Goal: Transaction & Acquisition: Download file/media

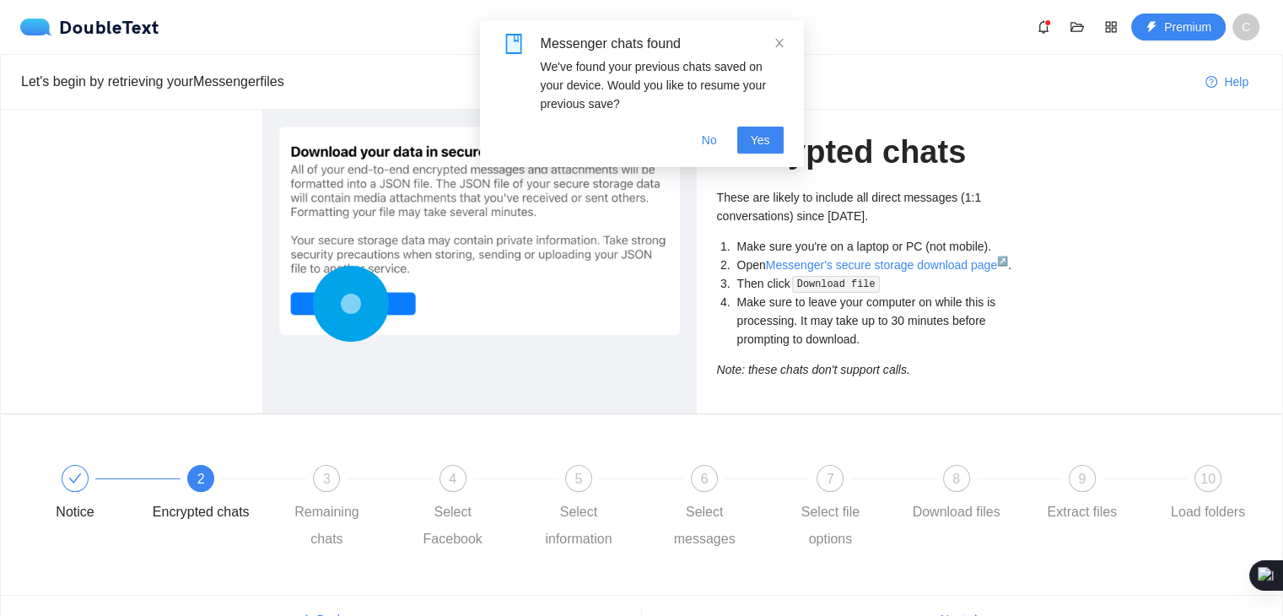
click at [172, 272] on div "Encrypted chats These are likely to include all direct messages (1:1 conversati…" at bounding box center [641, 262] width 1281 height 304
click at [881, 266] on link "Messenger's secure storage download page ↗" at bounding box center [887, 264] width 242 height 13
click at [803, 277] on span "Download file" at bounding box center [836, 283] width 92 height 13
click at [803, 265] on link "Messenger's secure storage download page ↗" at bounding box center [887, 264] width 242 height 13
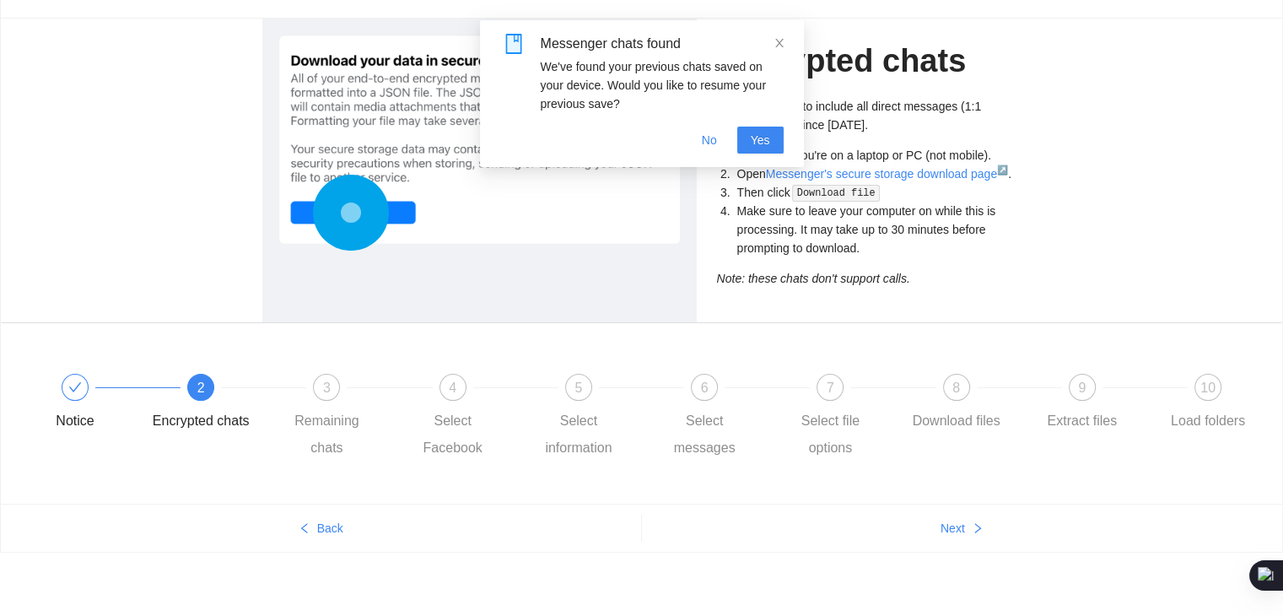
scroll to position [92, 0]
click at [1102, 393] on div "9 Extract files" at bounding box center [1096, 403] width 126 height 61
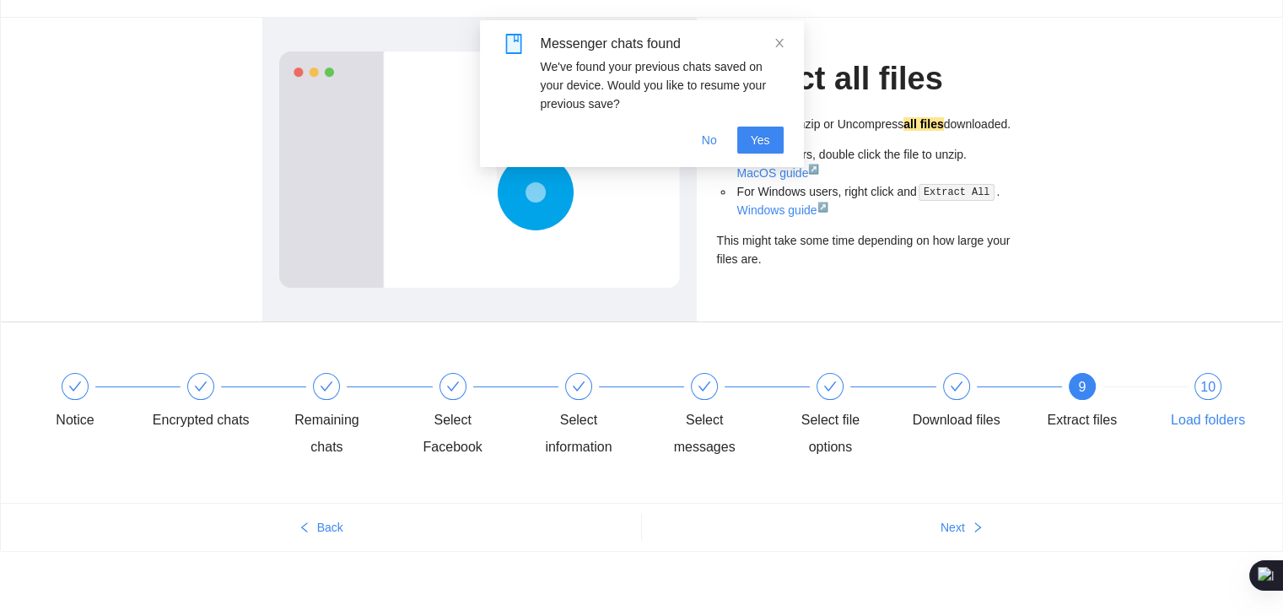
click at [1209, 401] on div "10 Load folders" at bounding box center [1208, 403] width 98 height 61
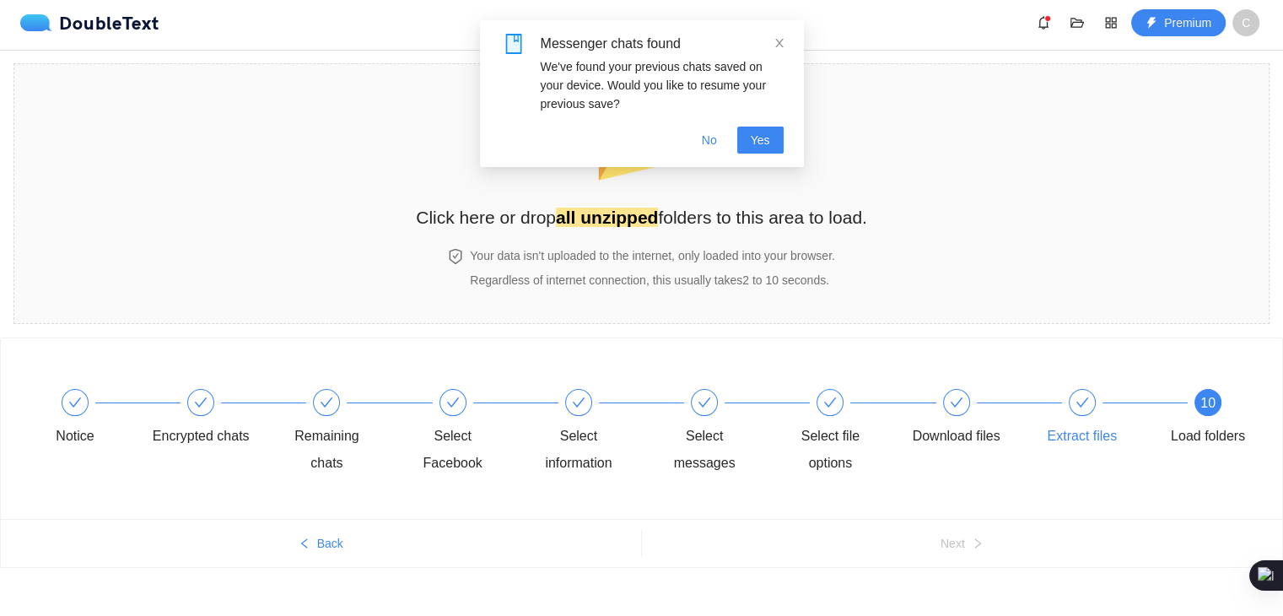
scroll to position [0, 0]
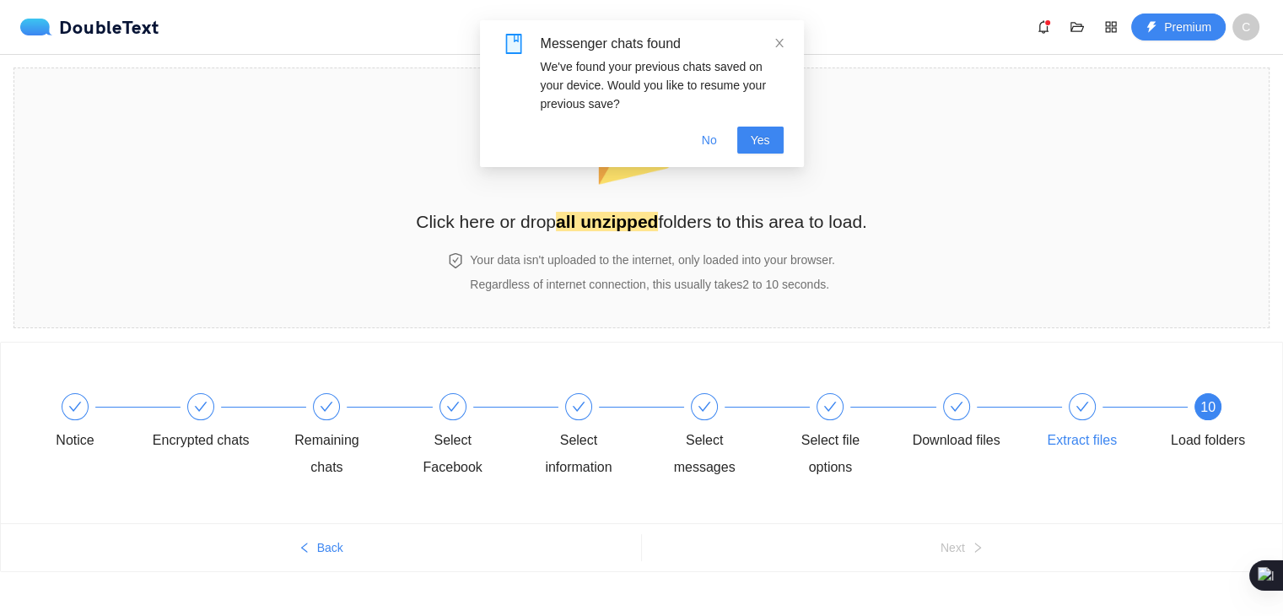
click at [1096, 416] on div "Extract files" at bounding box center [1096, 423] width 126 height 61
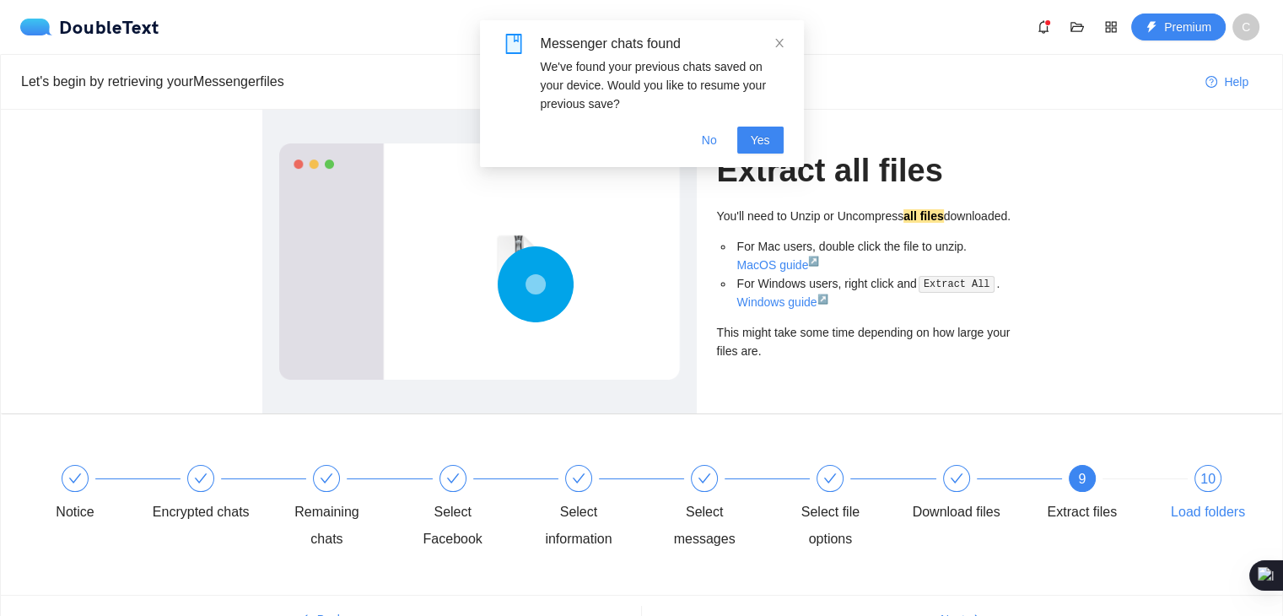
click at [1205, 472] on span "10" at bounding box center [1207, 479] width 15 height 14
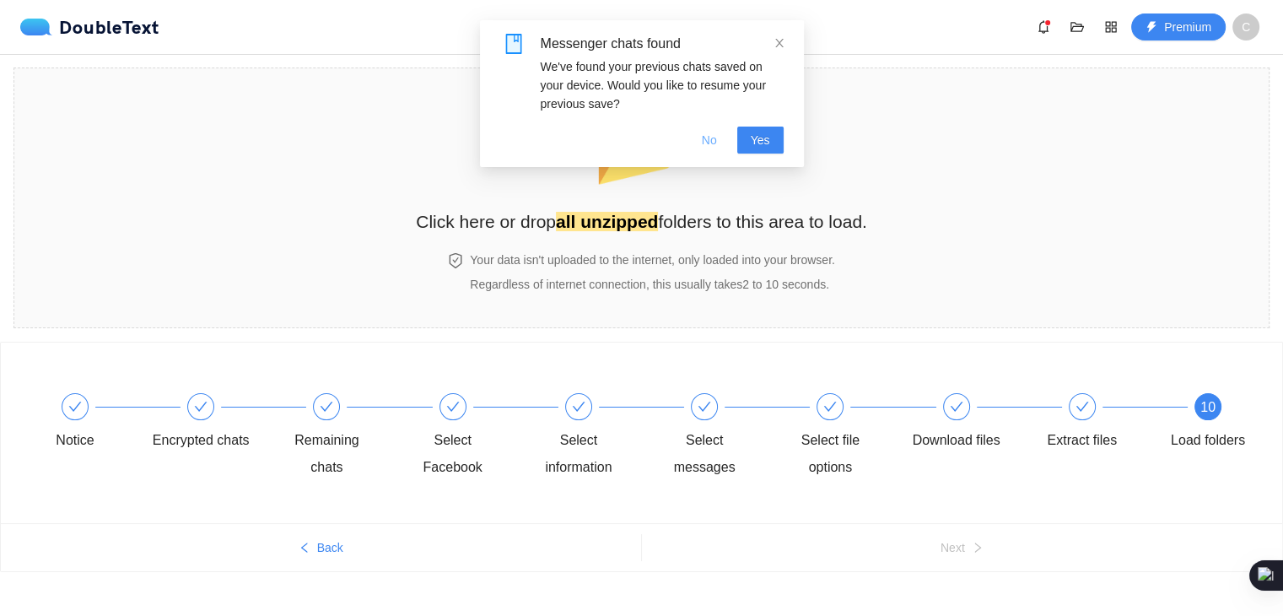
click at [715, 146] on span "No" at bounding box center [709, 140] width 15 height 19
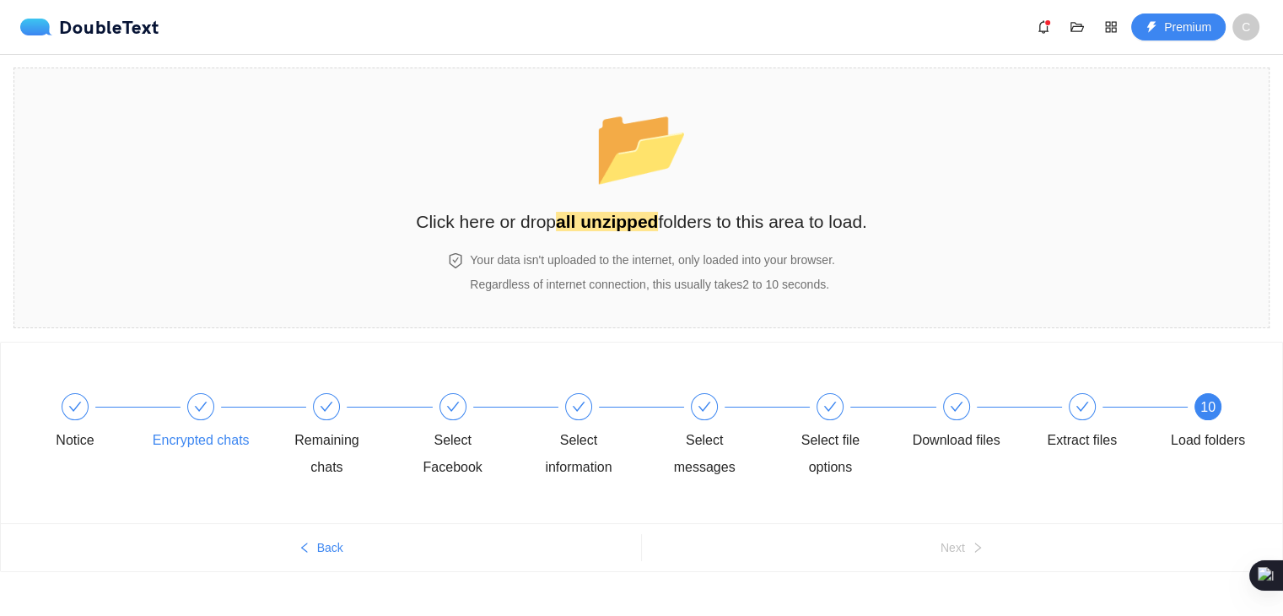
click at [194, 409] on icon "check" at bounding box center [200, 406] width 13 height 13
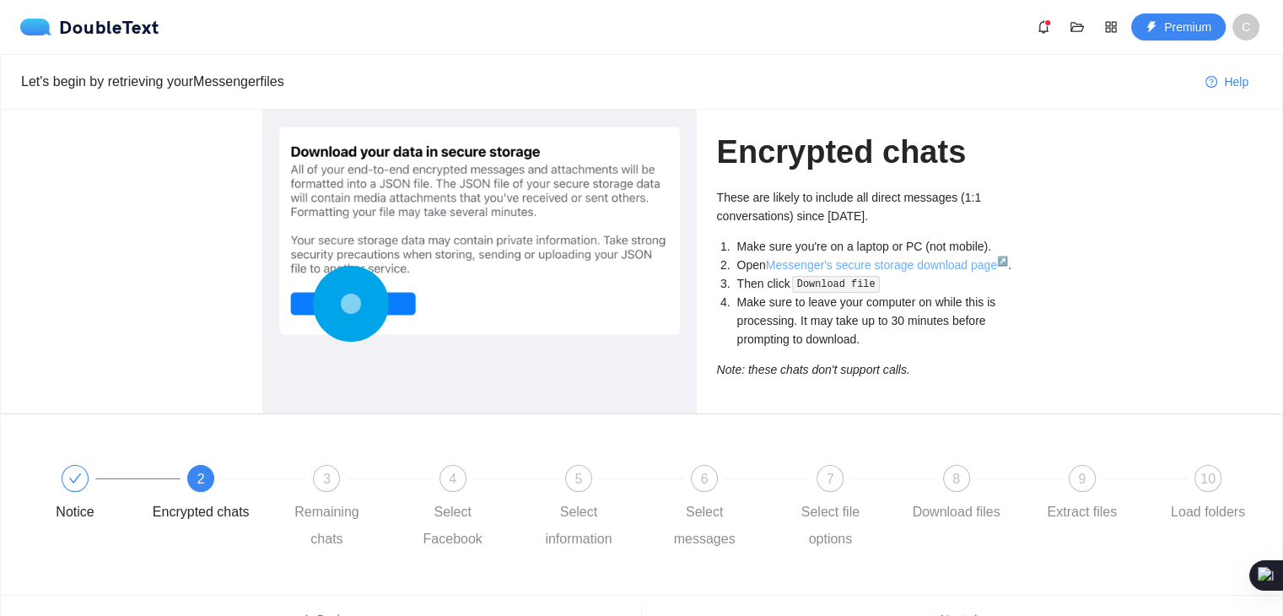
click at [940, 266] on link "Messenger's secure storage download page ↗" at bounding box center [887, 264] width 242 height 13
click at [1210, 478] on span "10" at bounding box center [1207, 479] width 15 height 14
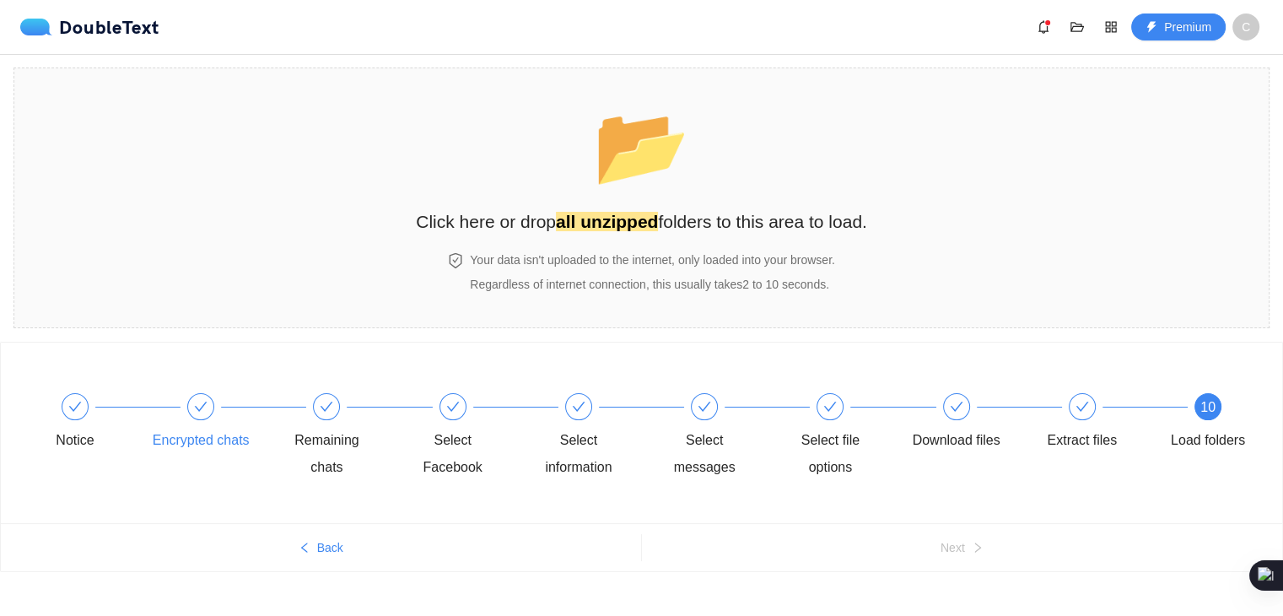
click at [207, 401] on icon "check" at bounding box center [200, 406] width 13 height 13
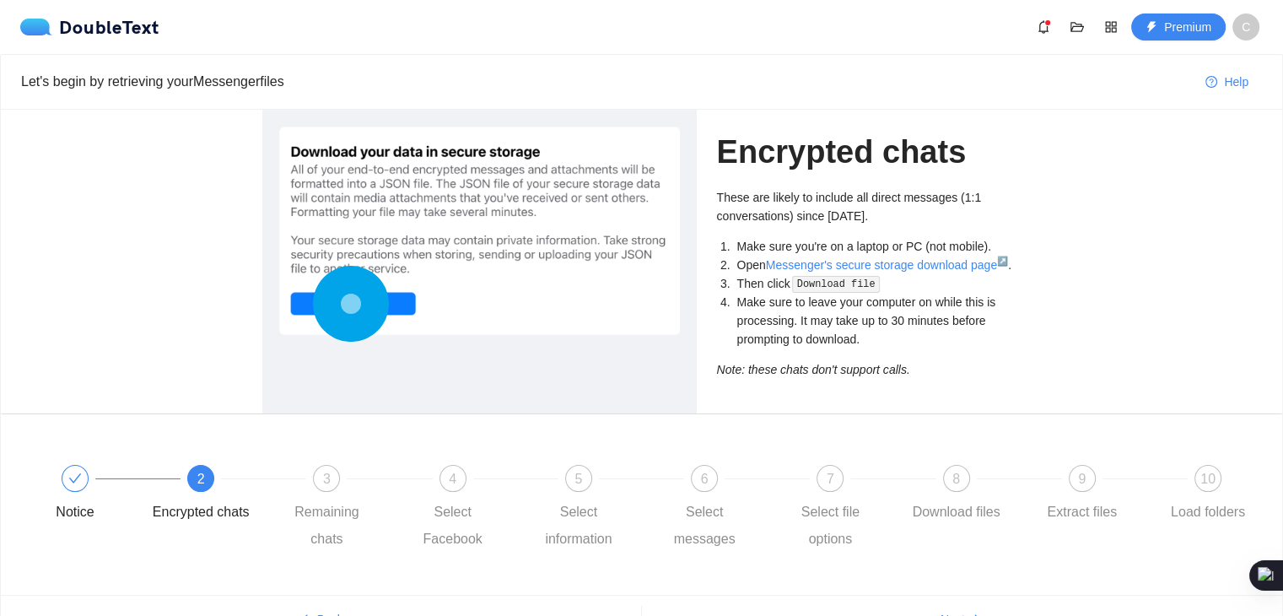
click at [824, 281] on code "Download file" at bounding box center [836, 284] width 88 height 17
click at [827, 261] on link "Messenger's secure storage download page ↗" at bounding box center [887, 264] width 242 height 13
